Goal: Task Accomplishment & Management: Manage account settings

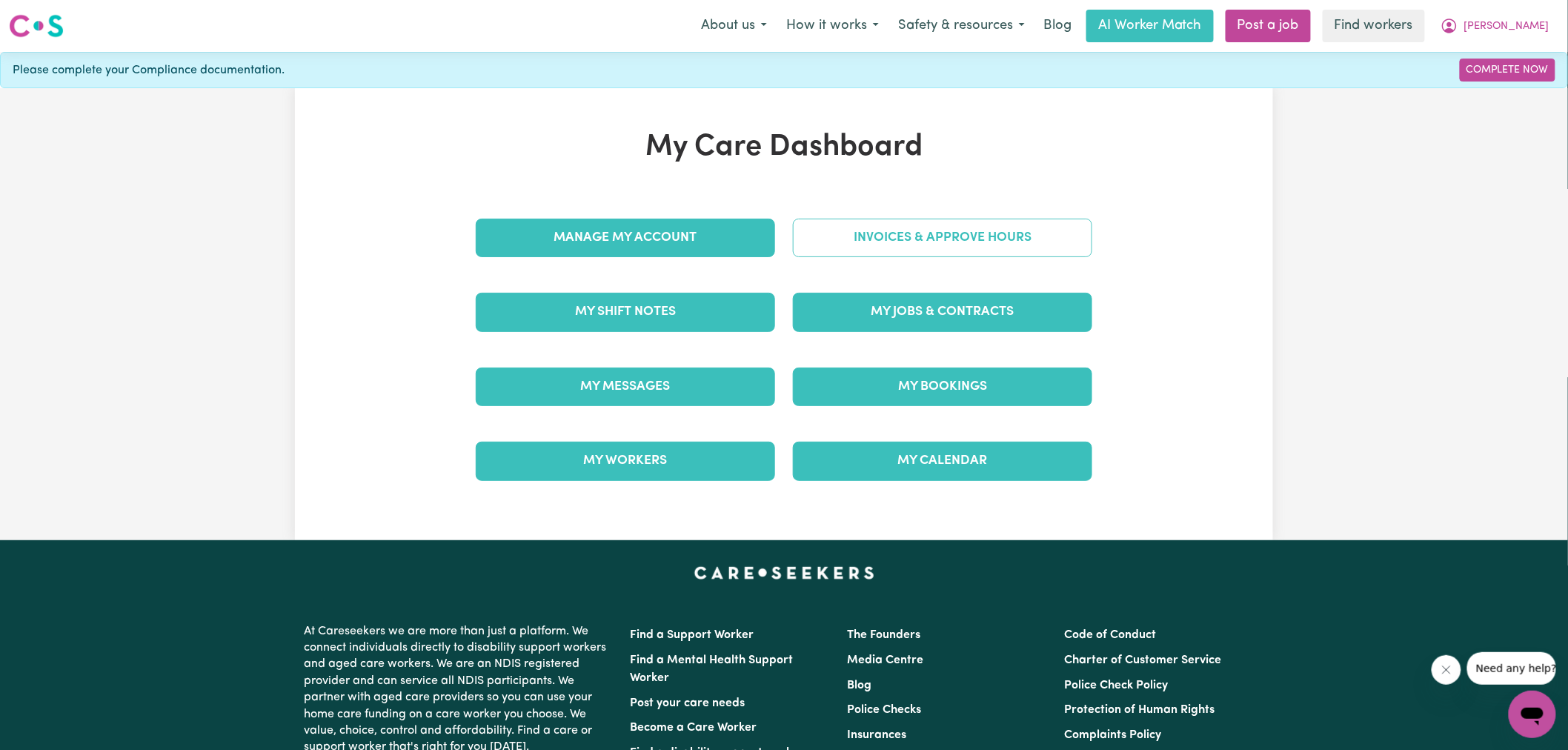
click at [917, 238] on link "Invoices & Approve Hours" at bounding box center [942, 237] width 299 height 39
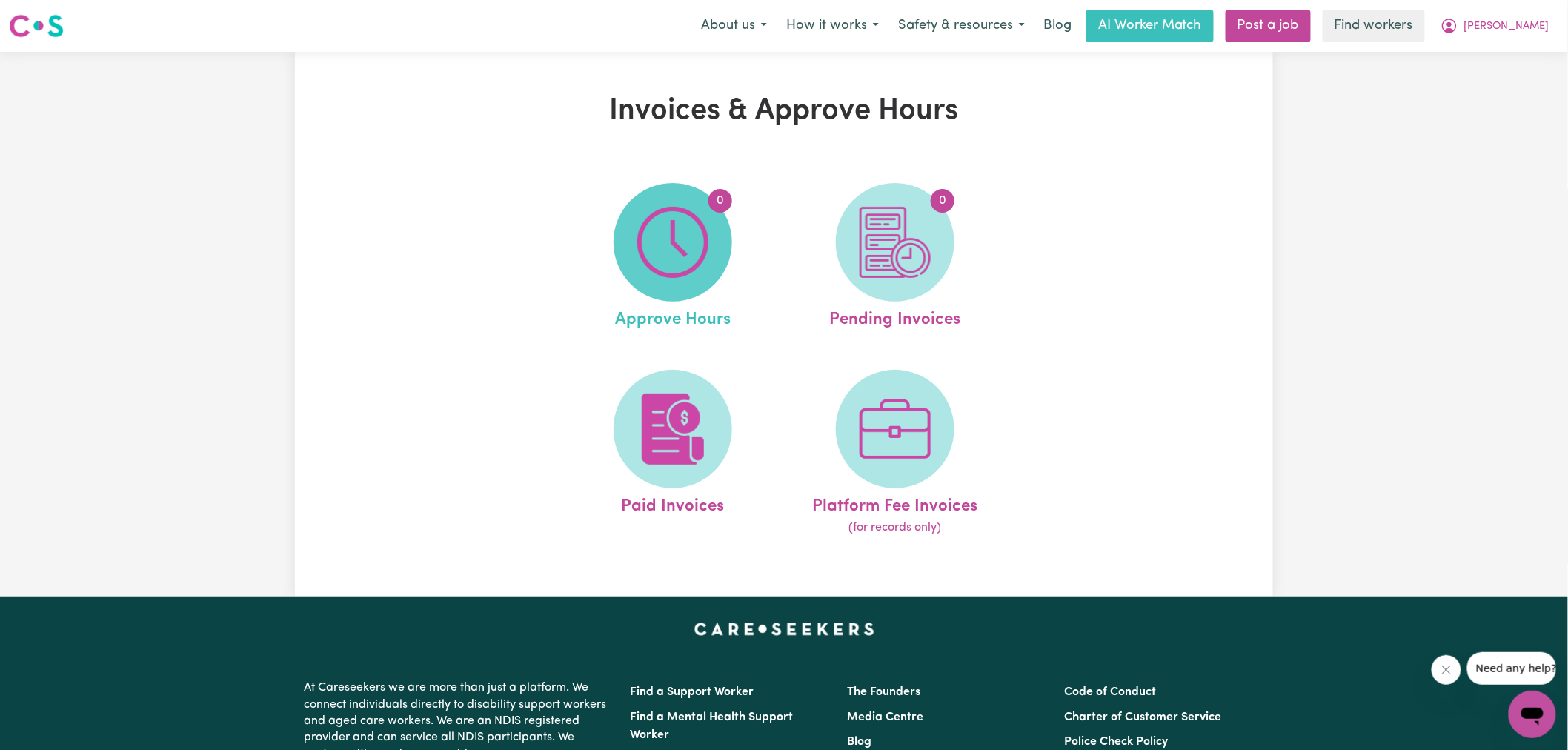
click at [717, 252] on span "0" at bounding box center [672, 242] width 118 height 118
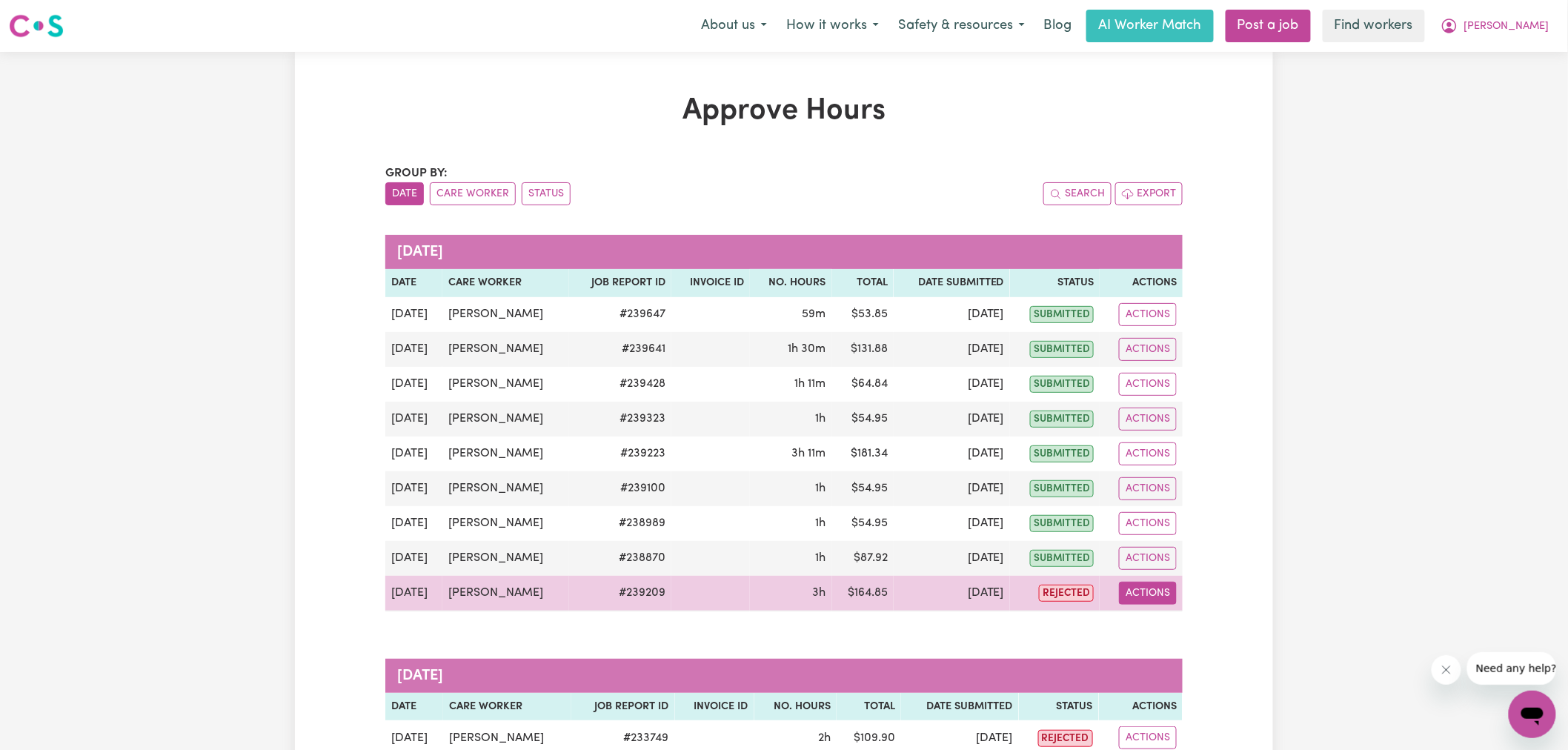
click at [1165, 598] on button "Actions" at bounding box center [1147, 593] width 58 height 23
click at [1174, 624] on link "View Job Report" at bounding box center [1186, 627] width 127 height 29
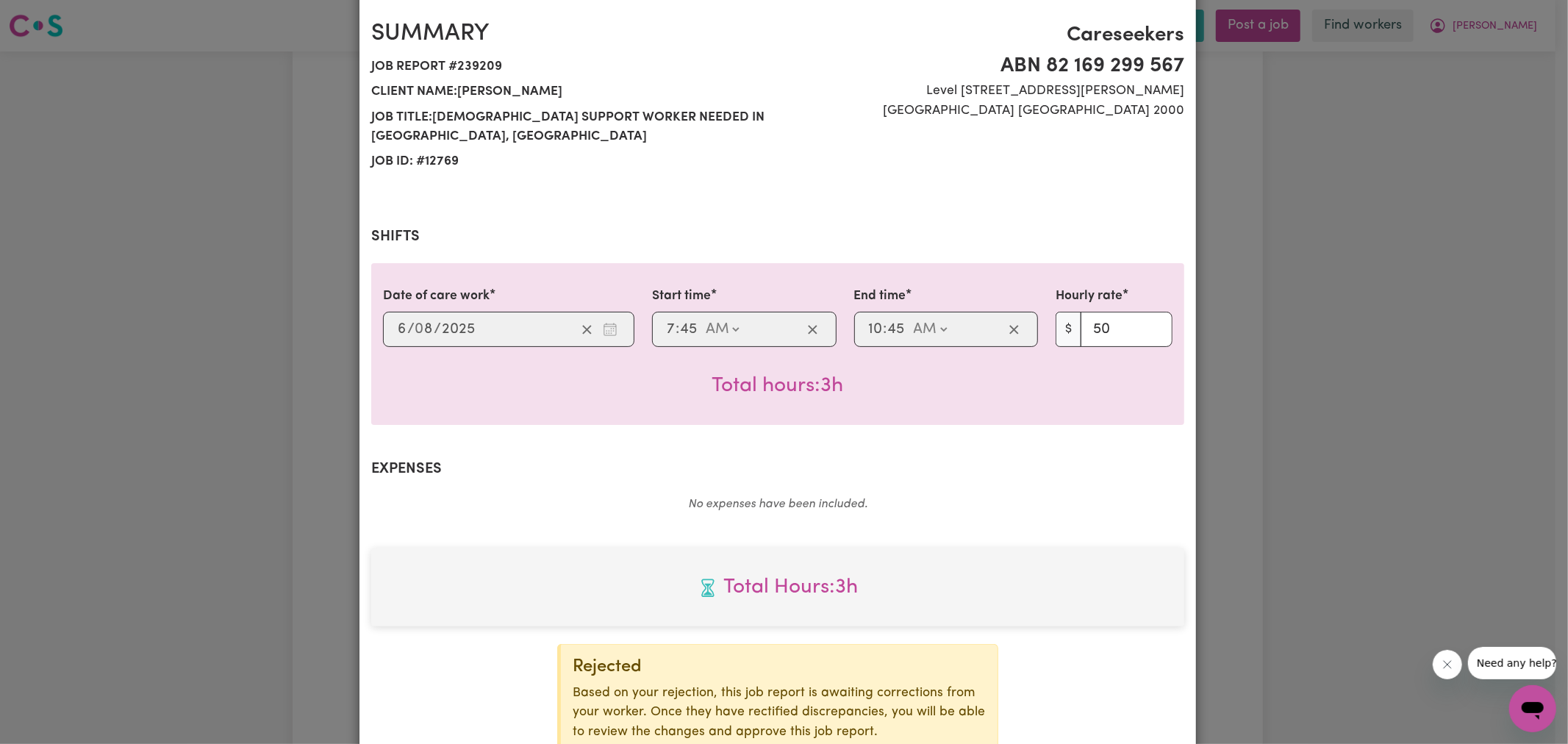
scroll to position [242, 0]
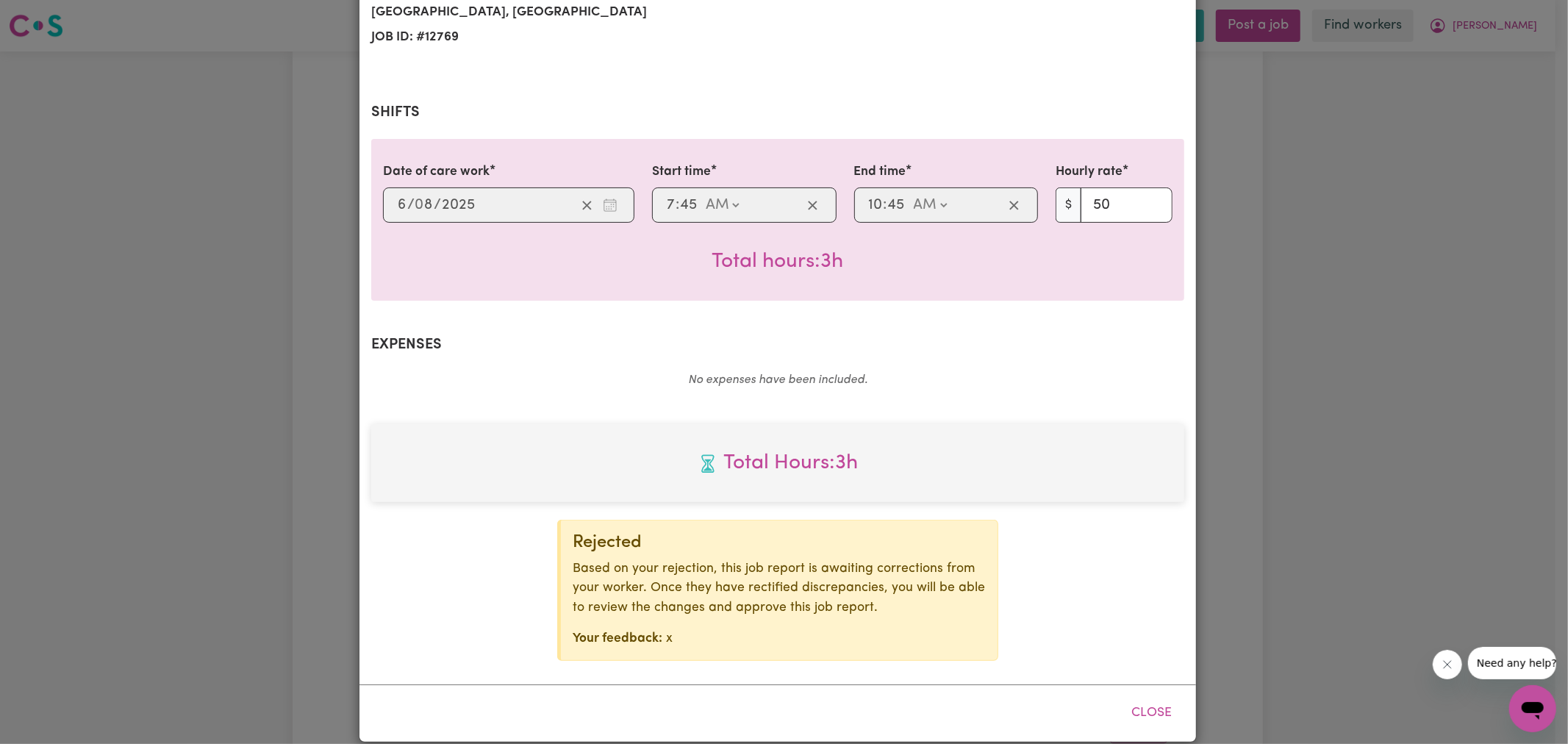
click at [1326, 483] on div "Job Report # 239209 - [PERSON_NAME] Summary Job report # 239209 Client name: [P…" at bounding box center [784, 372] width 1568 height 744
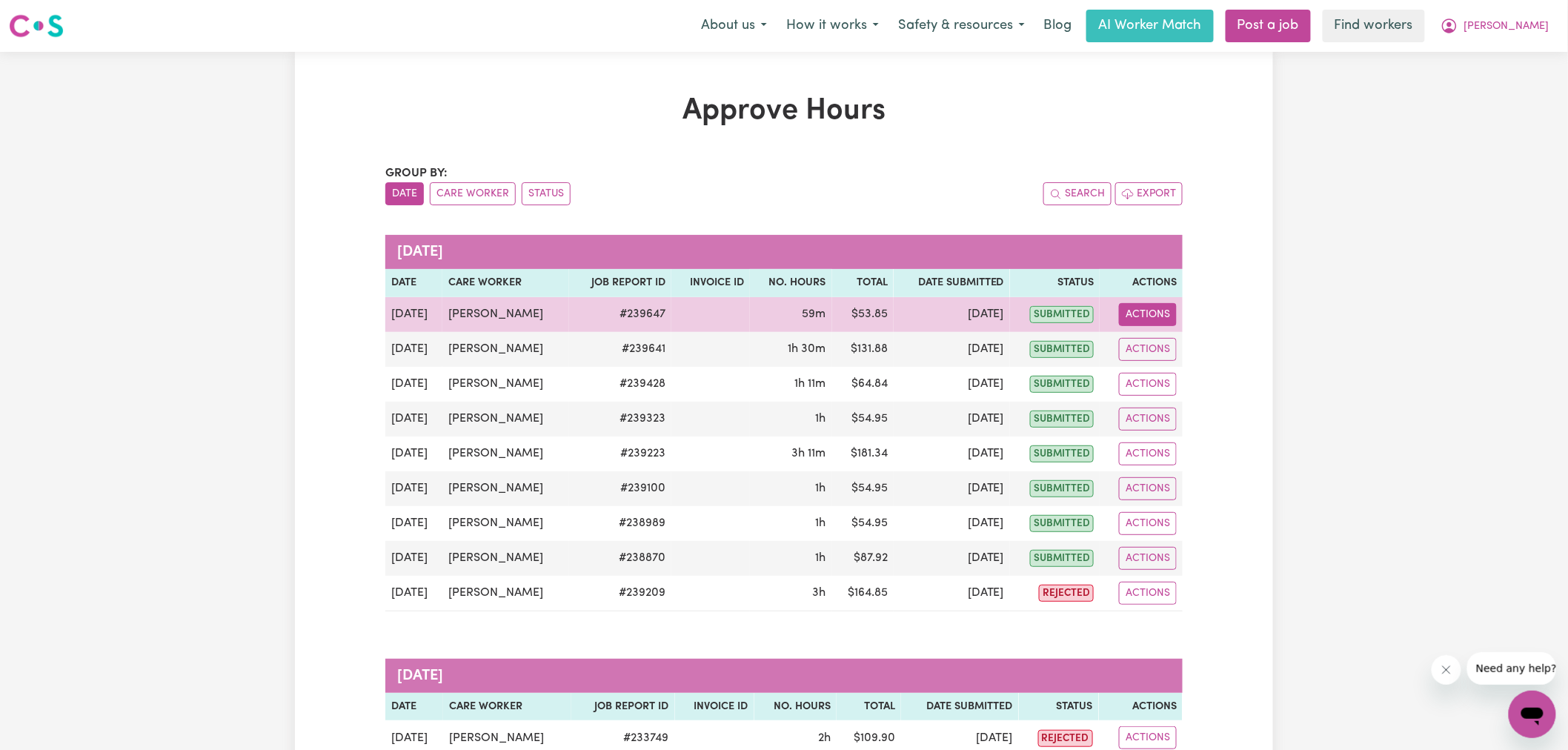
click at [1164, 316] on button "Actions" at bounding box center [1147, 314] width 58 height 23
click at [1189, 356] on link "View Job Report" at bounding box center [1186, 348] width 127 height 29
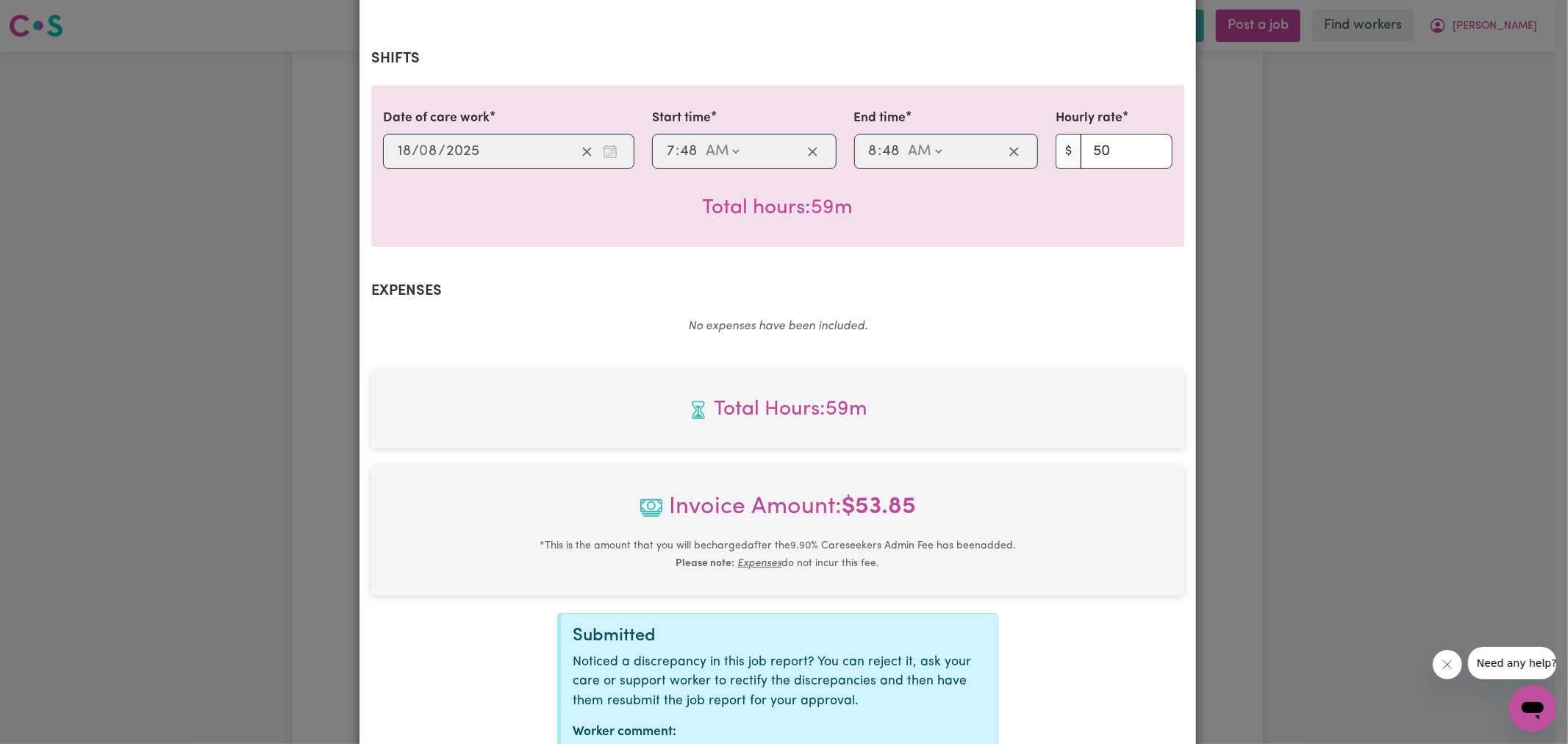
scroll to position [390, 0]
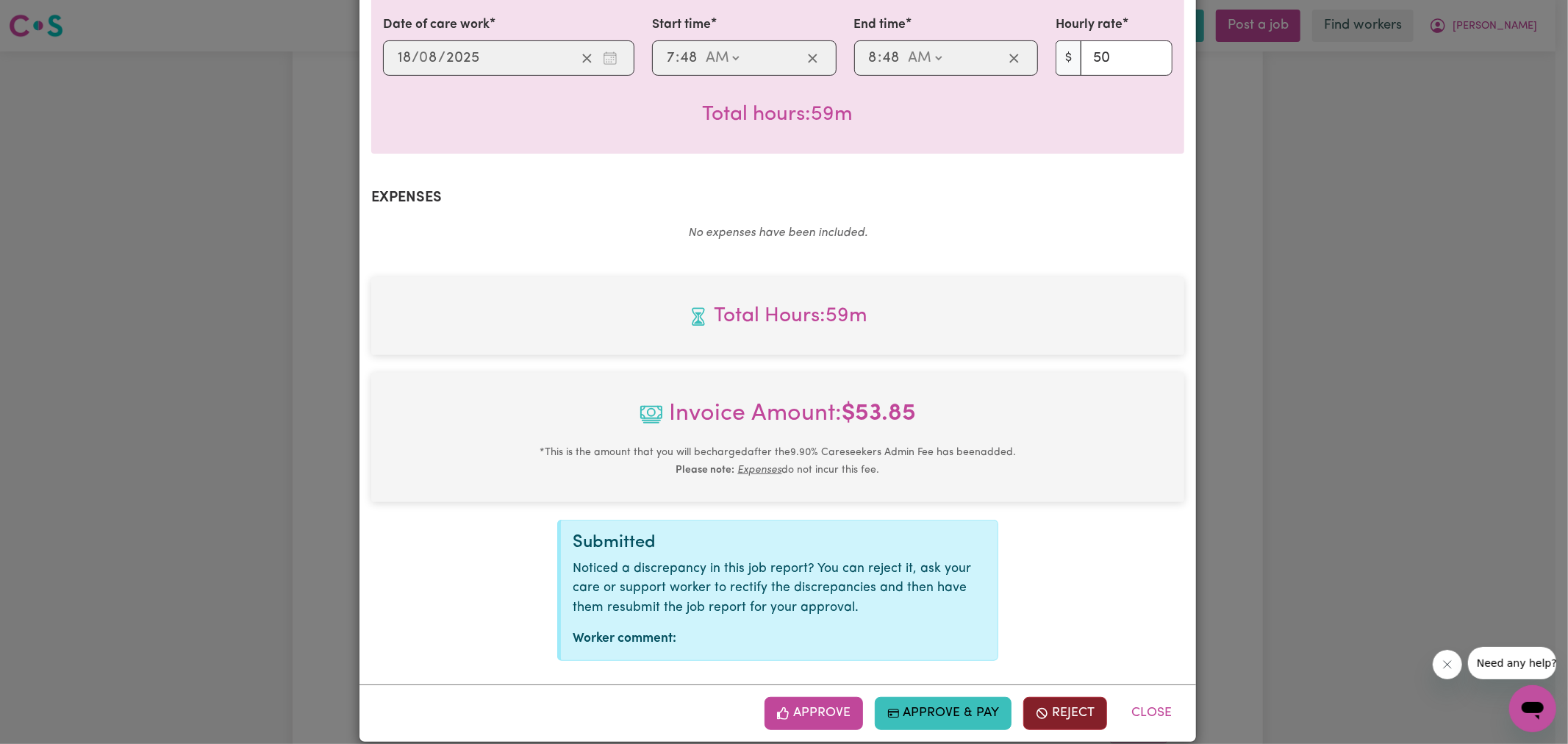
click at [1048, 697] on button "Reject" at bounding box center [1065, 713] width 83 height 32
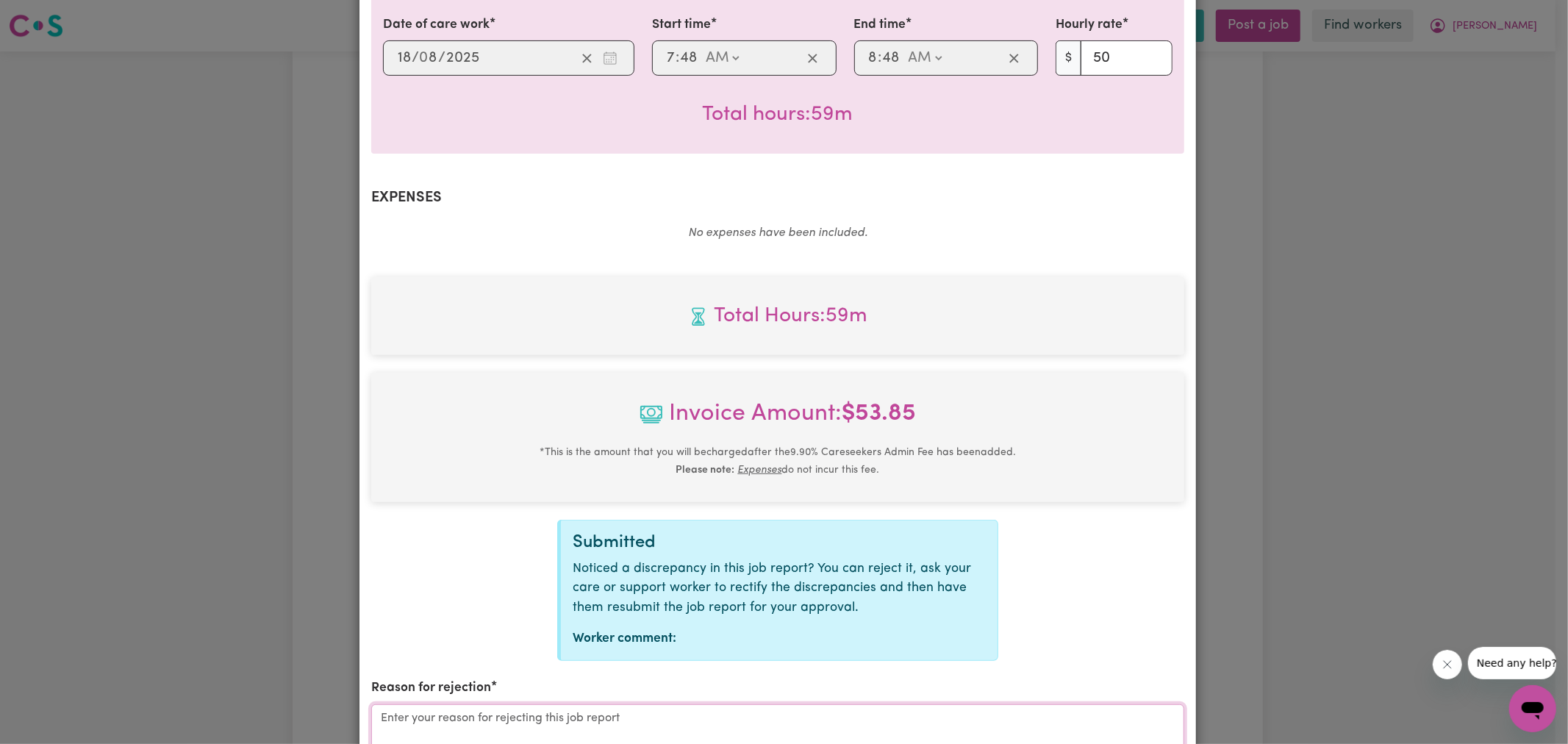
drag, startPoint x: 882, startPoint y: 694, endPoint x: 886, endPoint y: 653, distance: 41.2
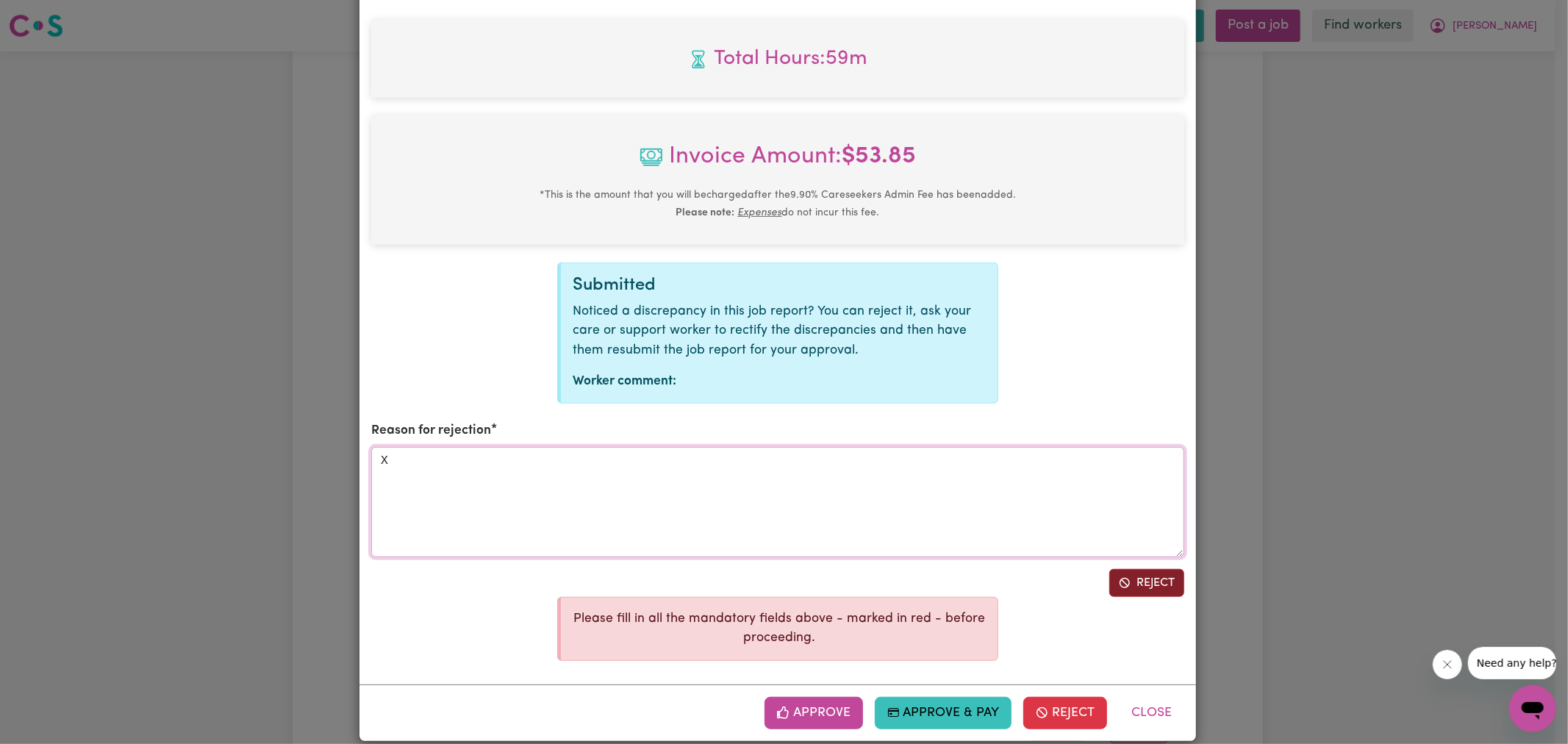
type textarea "X"
click at [1144, 569] on button "Reject" at bounding box center [1146, 583] width 75 height 28
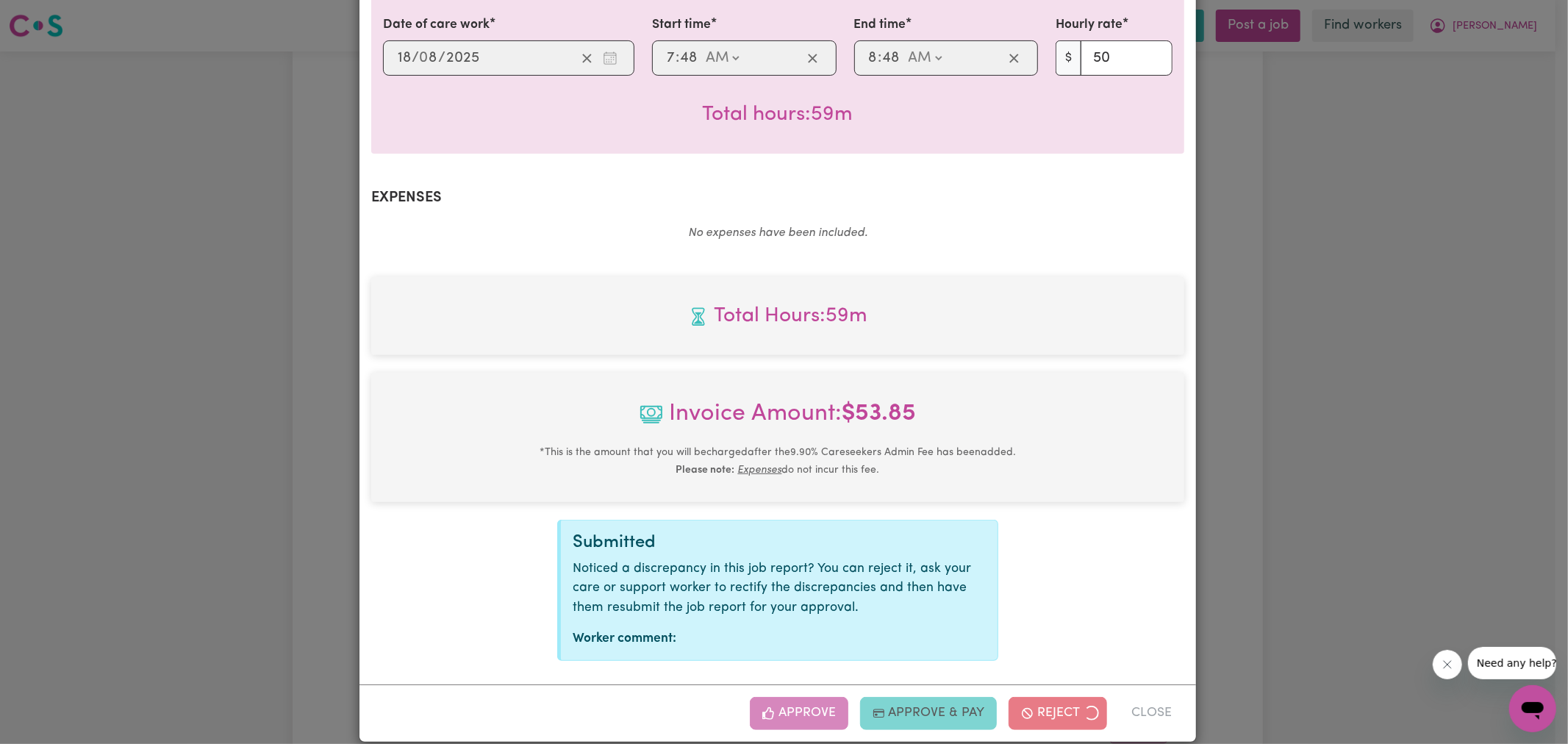
click at [1360, 388] on div "Job Report # 239647 - [PERSON_NAME] Summary Job report # 239647 Client name: [P…" at bounding box center [784, 372] width 1568 height 744
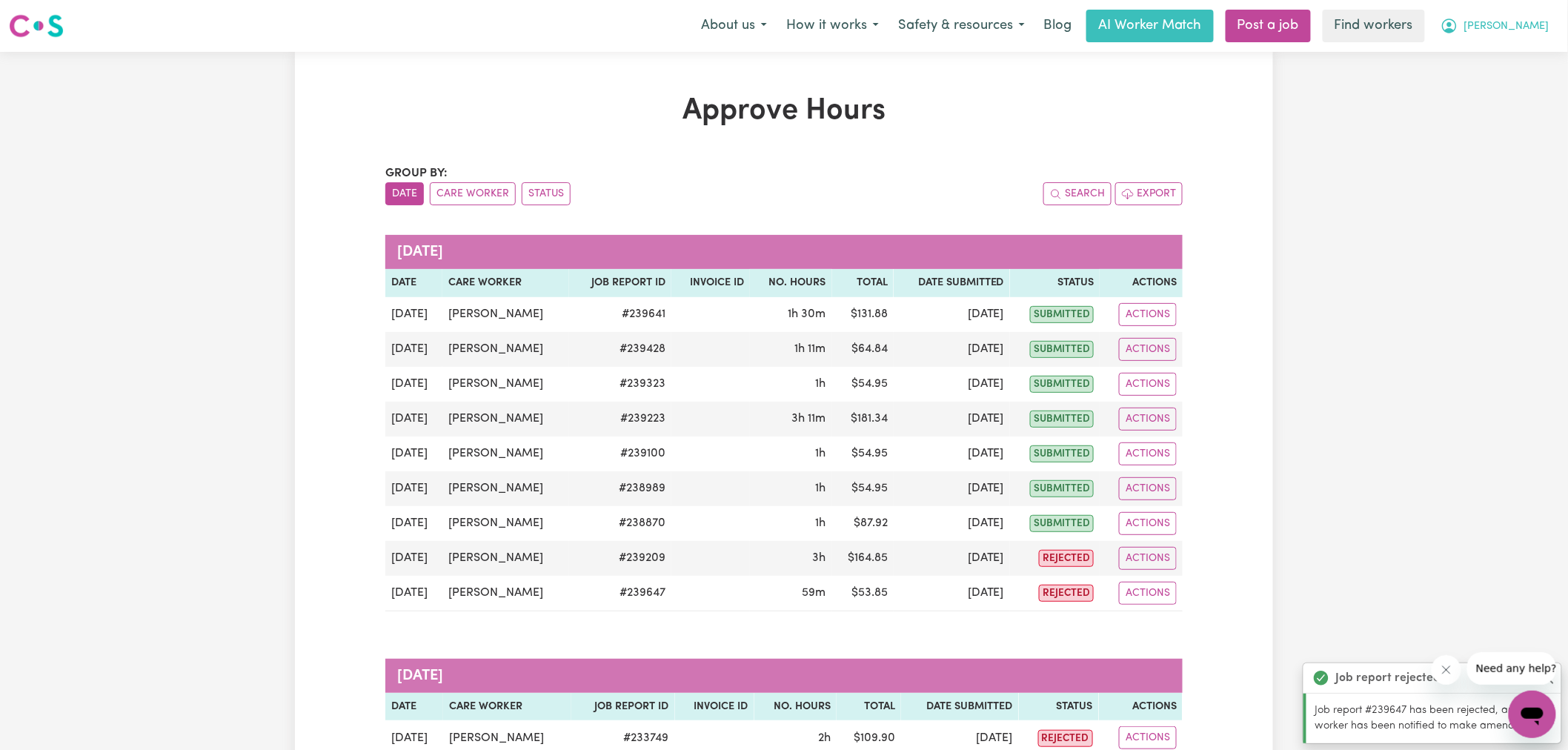
click at [1457, 30] on icon "My Account" at bounding box center [1449, 25] width 15 height 15
click at [1494, 83] on link "Logout" at bounding box center [1500, 85] width 117 height 28
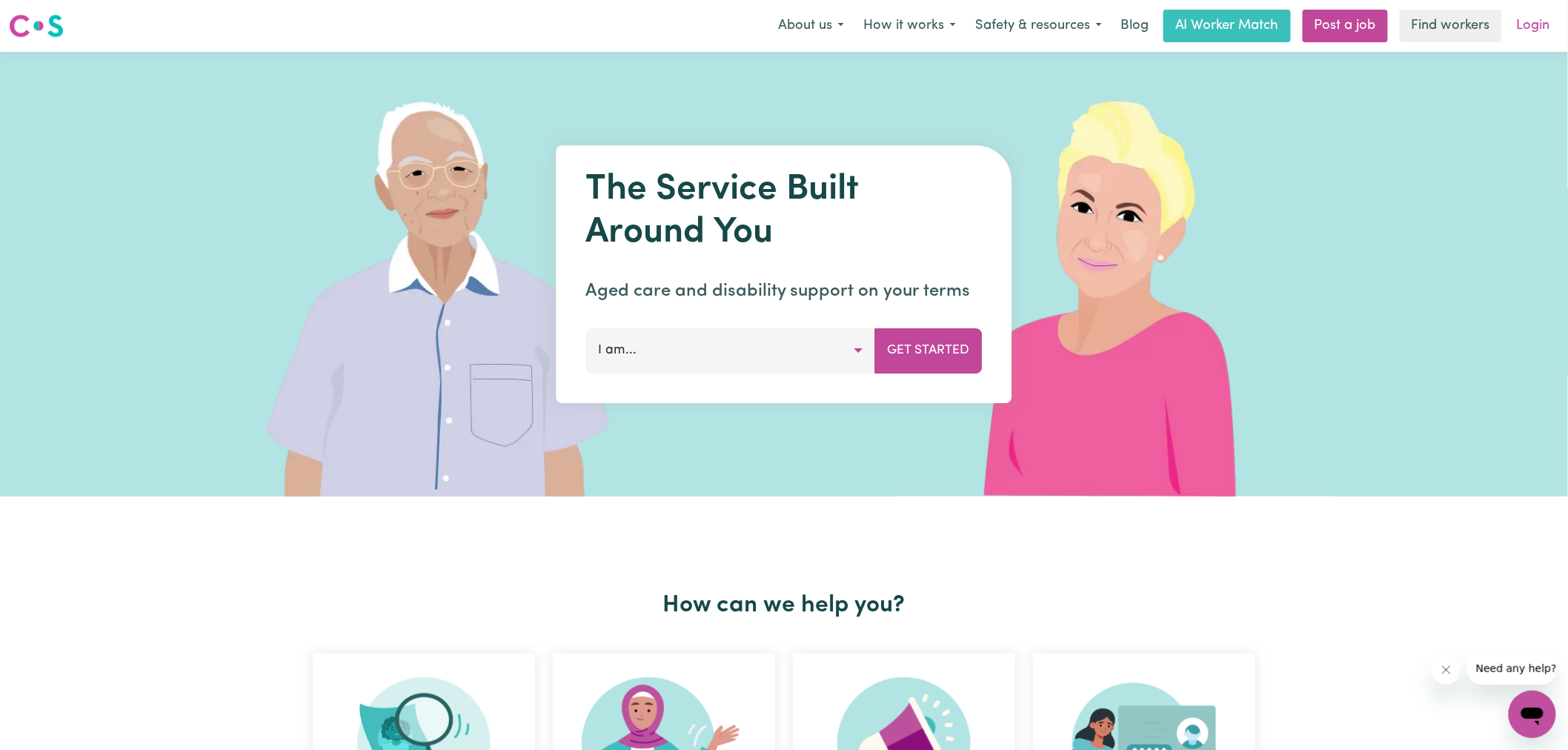
click at [1528, 18] on link "Login" at bounding box center [1533, 25] width 51 height 33
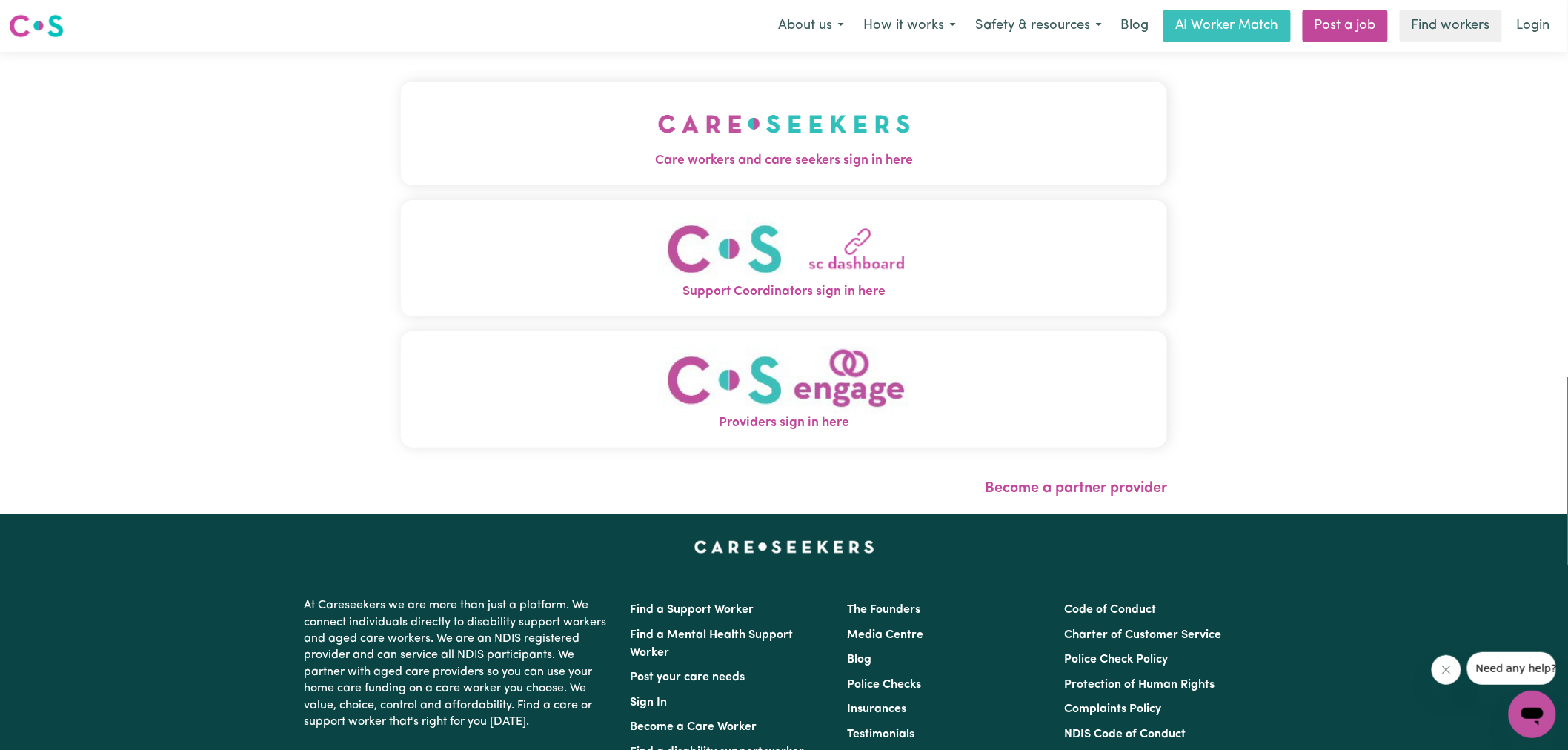
click at [694, 137] on img "Care workers and care seekers sign in here" at bounding box center [784, 123] width 252 height 55
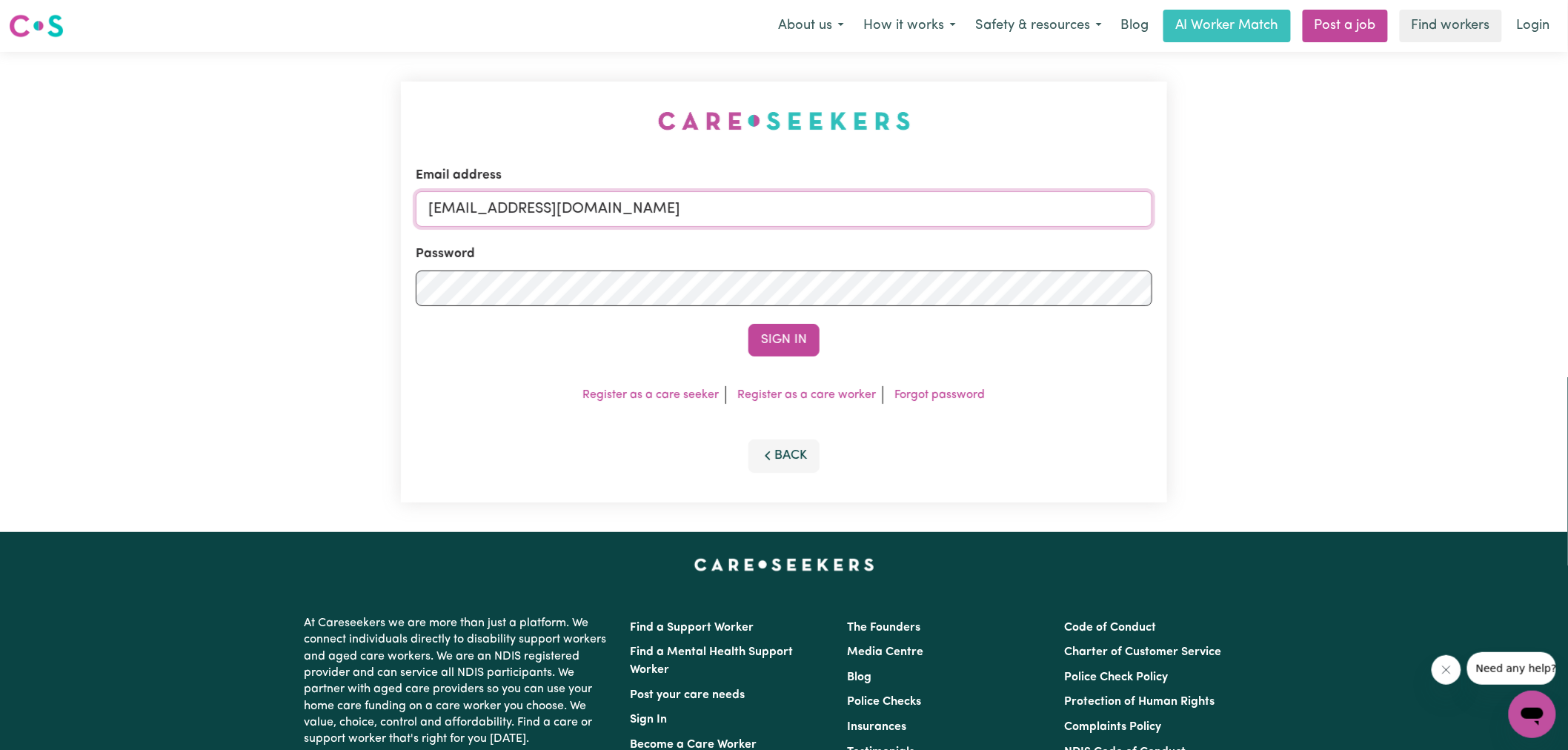
drag, startPoint x: 508, startPoint y: 212, endPoint x: 1426, endPoint y: 286, distance: 921.0
click at [1426, 286] on div "Email address [EMAIL_ADDRESS][DOMAIN_NAME] Password Sign In Register as a care …" at bounding box center [784, 291] width 1568 height 480
type input "SUPERUSER~[EMAIL_ADDRESS][DOMAIN_NAME]"
click at [748, 324] on button "Sign In" at bounding box center [784, 340] width 71 height 33
